Goal: Navigation & Orientation: Find specific page/section

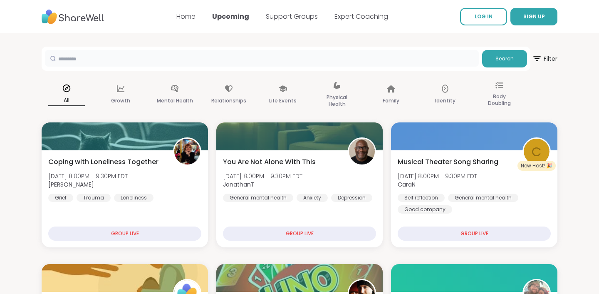
click at [72, 60] on input "text" at bounding box center [262, 58] width 434 height 17
type input "*******"
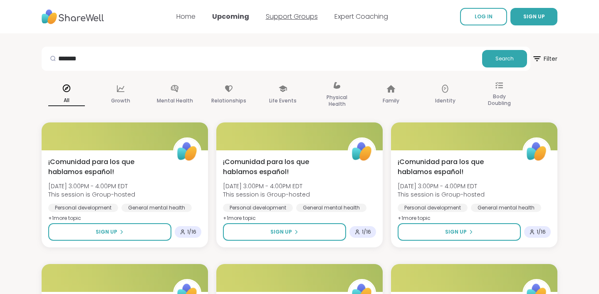
click at [295, 16] on link "Support Groups" at bounding box center [292, 17] width 52 height 10
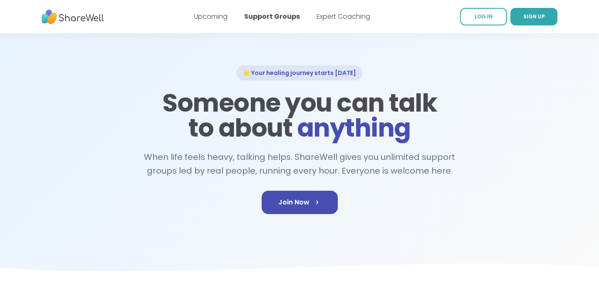
scroll to position [22, 0]
click at [350, 17] on link "Expert Coaching" at bounding box center [344, 17] width 54 height 10
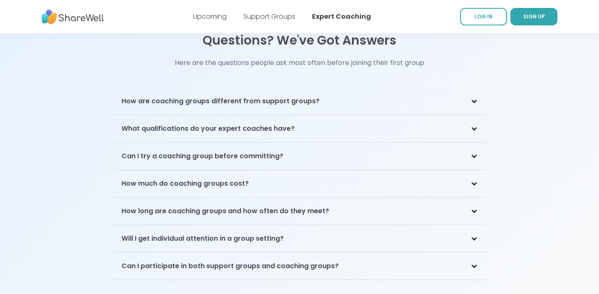
scroll to position [1751, 0]
